Goal: Information Seeking & Learning: Check status

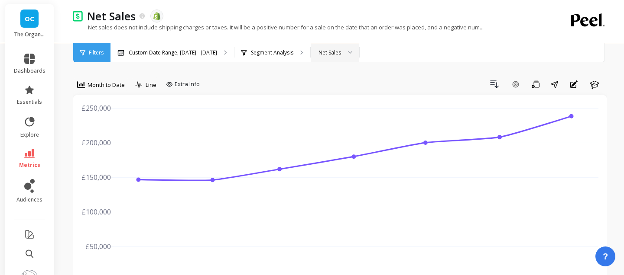
click at [320, 47] on div "Net Sales" at bounding box center [334, 52] width 49 height 19
click at [332, 77] on div "Net Sales" at bounding box center [334, 77] width 37 height 8
click at [219, 59] on div "Custom Date Range, [DATE] - [DATE]" at bounding box center [171, 52] width 123 height 19
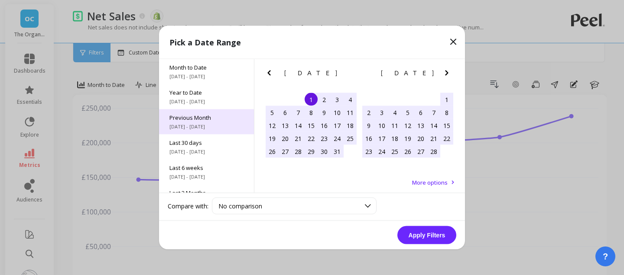
scroll to position [42, 0]
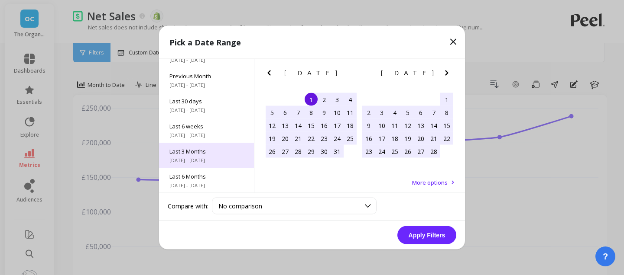
click at [216, 152] on span "Last 3 Months" at bounding box center [206, 152] width 74 height 8
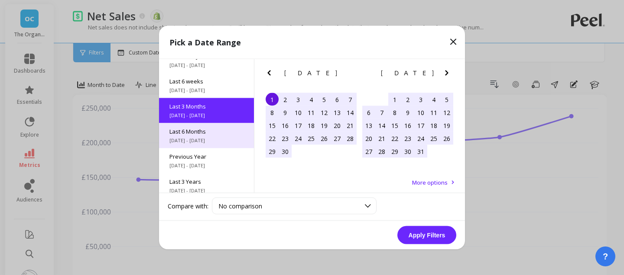
click at [213, 146] on div "Last 6 Months [DATE] - [DATE]" at bounding box center [206, 135] width 95 height 25
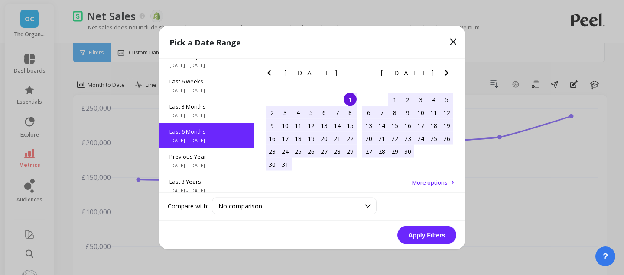
scroll to position [96, 0]
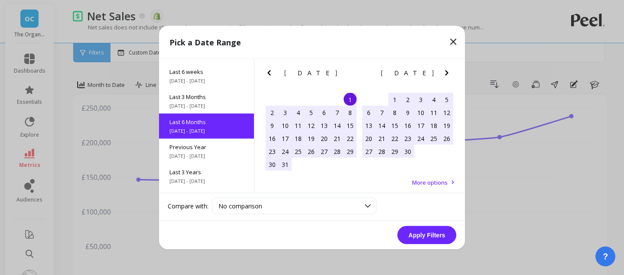
click at [415, 242] on button "Apply Filters" at bounding box center [426, 235] width 59 height 18
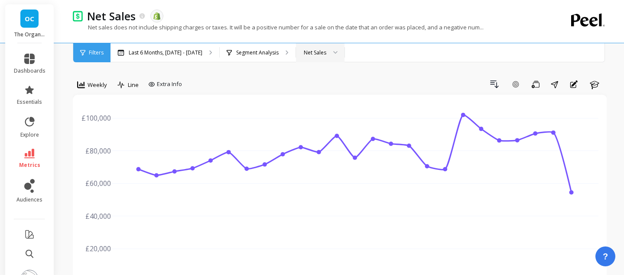
click at [98, 86] on span "Weekly" at bounding box center [96, 85] width 19 height 8
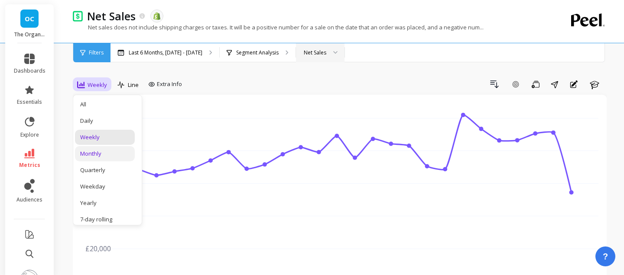
click at [104, 155] on div "Monthly" at bounding box center [104, 154] width 49 height 8
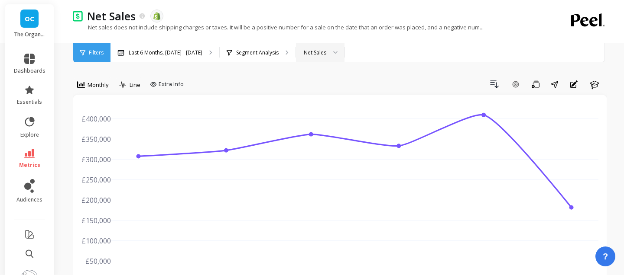
click at [338, 57] on div "Net Sales" at bounding box center [320, 52] width 49 height 19
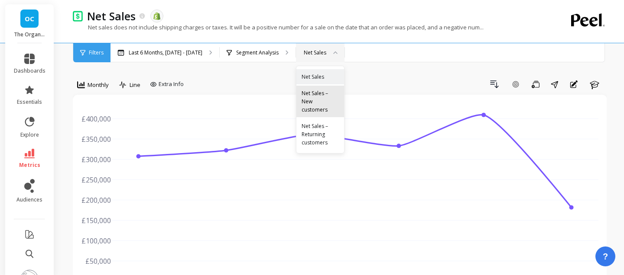
click at [322, 110] on div "Net Sales – New customers" at bounding box center [319, 101] width 37 height 25
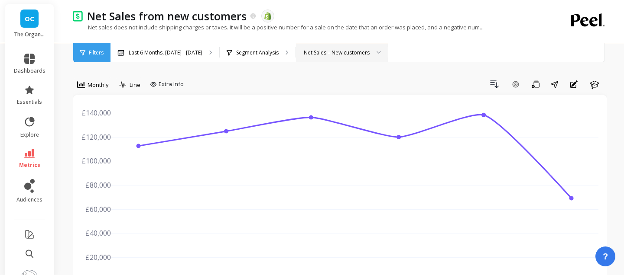
click at [342, 58] on div "Net Sales – New customers" at bounding box center [342, 52] width 92 height 19
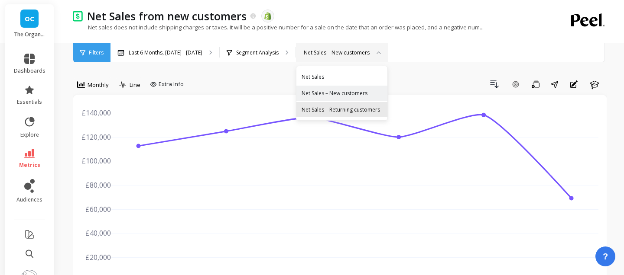
click at [341, 102] on div "Net Sales – Returning customers" at bounding box center [341, 109] width 91 height 15
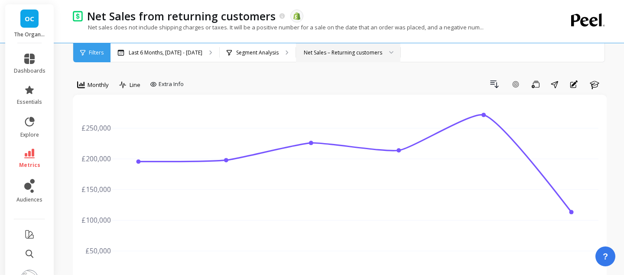
click at [331, 46] on div "Net Sales – Returning customers" at bounding box center [348, 52] width 104 height 19
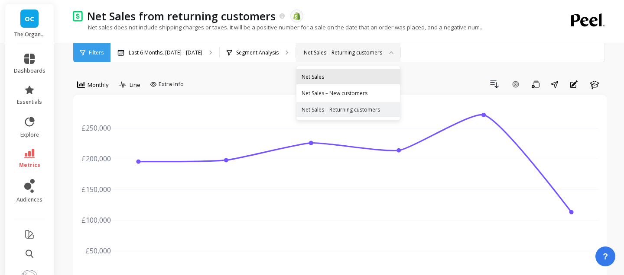
click at [332, 78] on div "Net Sales" at bounding box center [347, 77] width 93 height 8
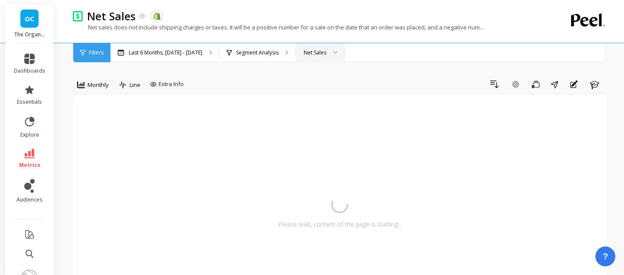
click at [327, 47] on div at bounding box center [332, 52] width 10 height 19
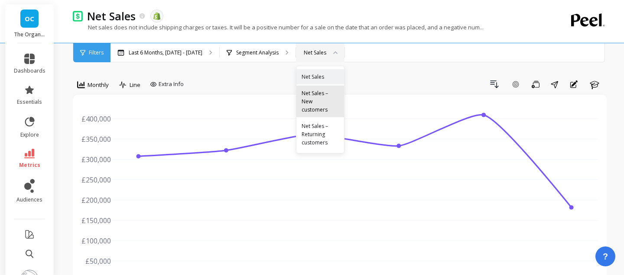
click at [323, 100] on div "Net Sales – New customers" at bounding box center [319, 101] width 37 height 25
